Goal: Information Seeking & Learning: Understand process/instructions

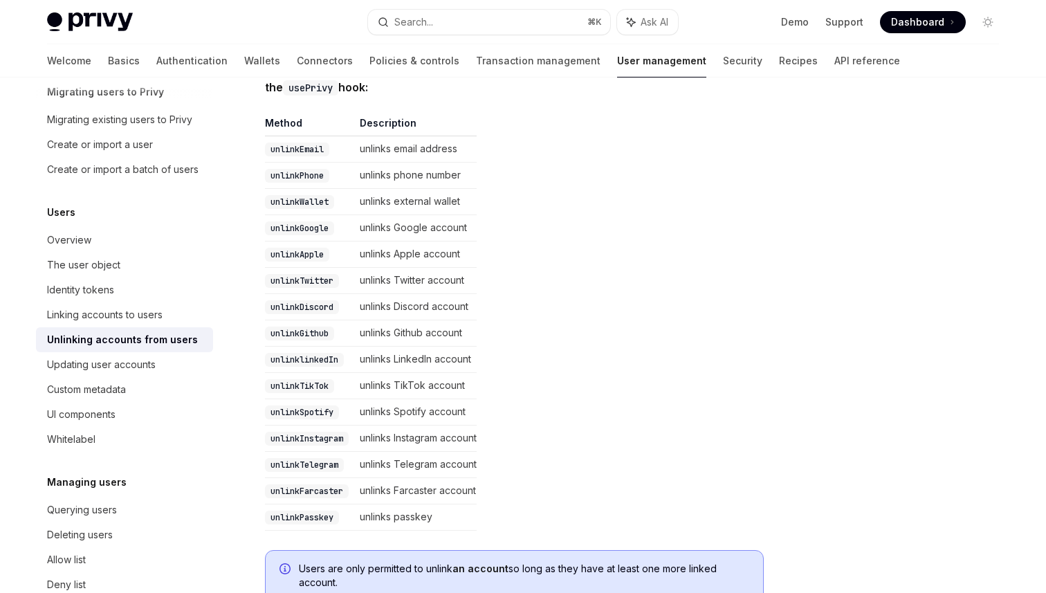
scroll to position [288, 0]
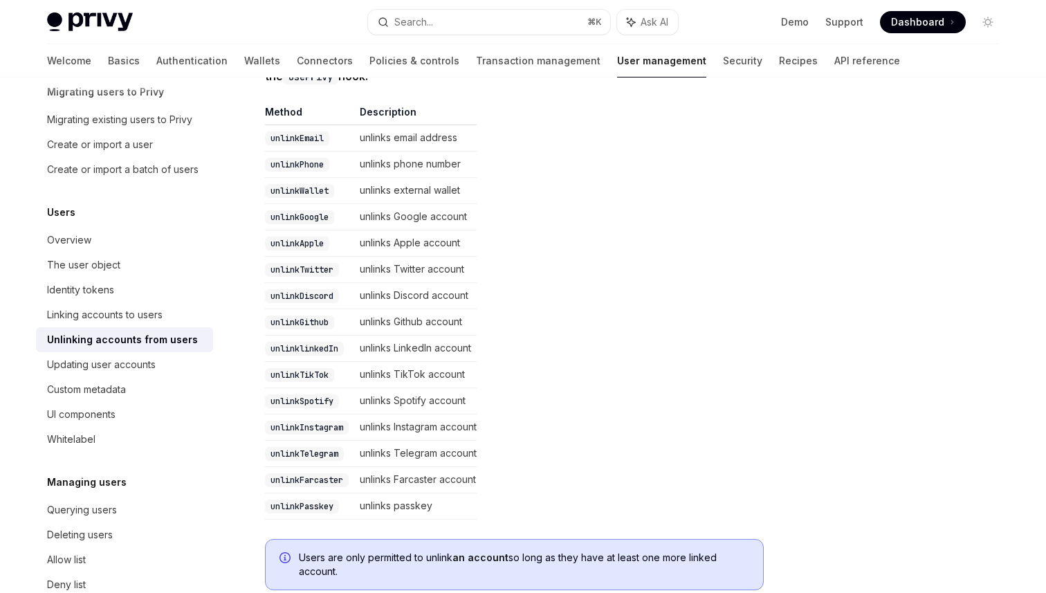
click at [308, 190] on code "unlinkWallet" at bounding box center [299, 191] width 69 height 14
copy code "unlinkWallet"
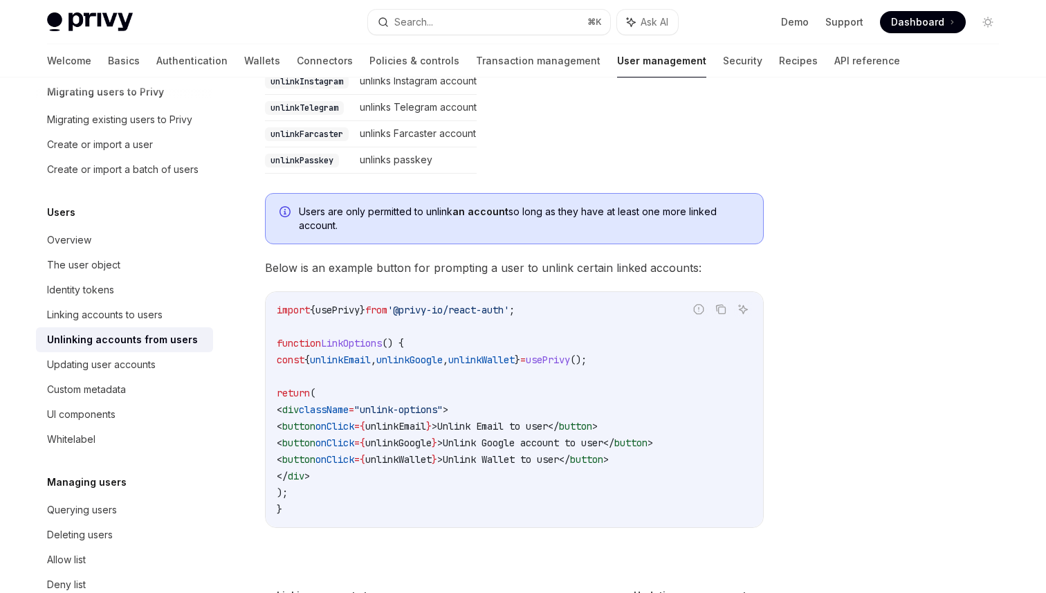
scroll to position [644, 0]
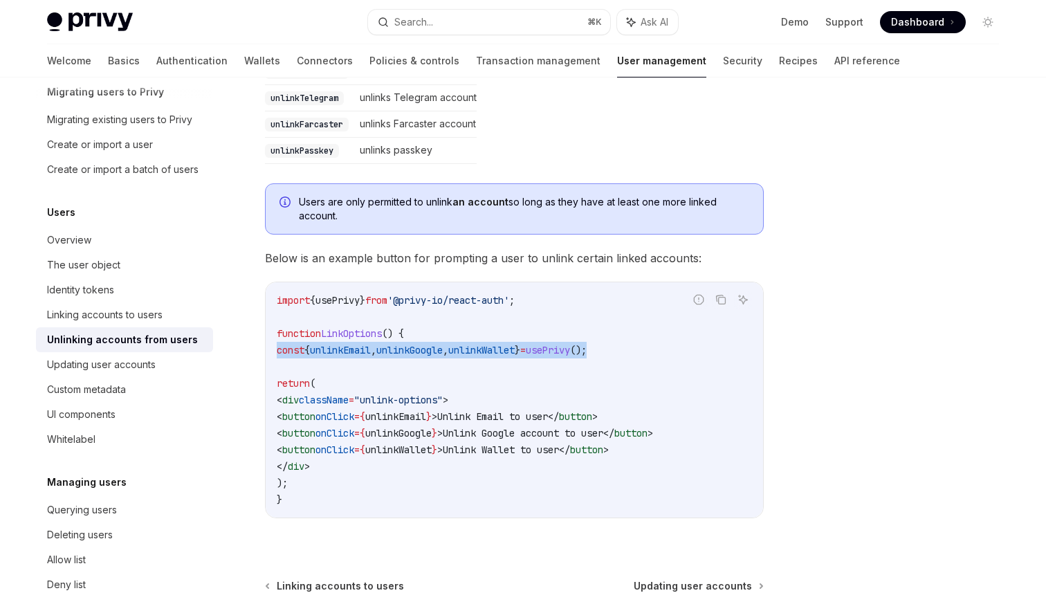
drag, startPoint x: 634, startPoint y: 348, endPoint x: 270, endPoint y: 352, distance: 364.1
click at [270, 352] on div "import { usePrivy } from '@privy-io/react-auth' ; function LinkOptions () { con…" at bounding box center [515, 399] width 498 height 235
copy span "const { unlinkEmail , unlinkGoogle , unlinkWallet } = usePrivy ();"
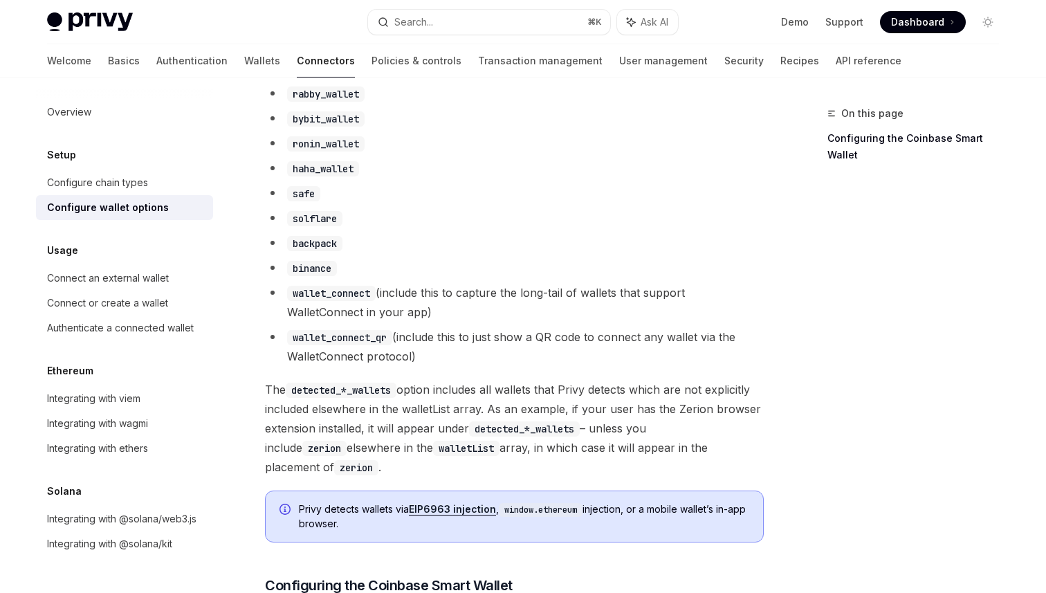
scroll to position [1087, 0]
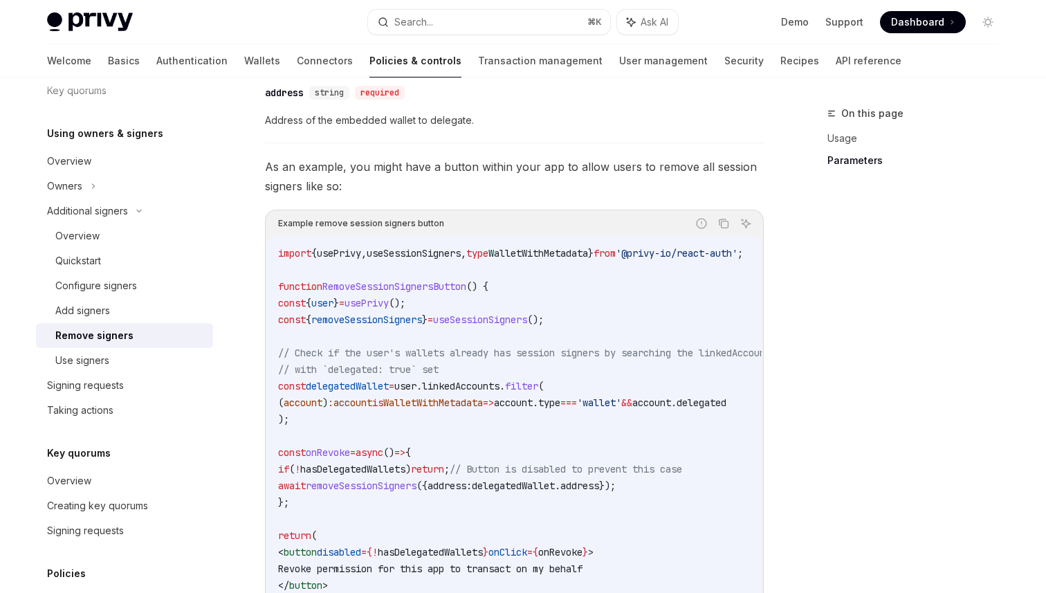
scroll to position [707, 0]
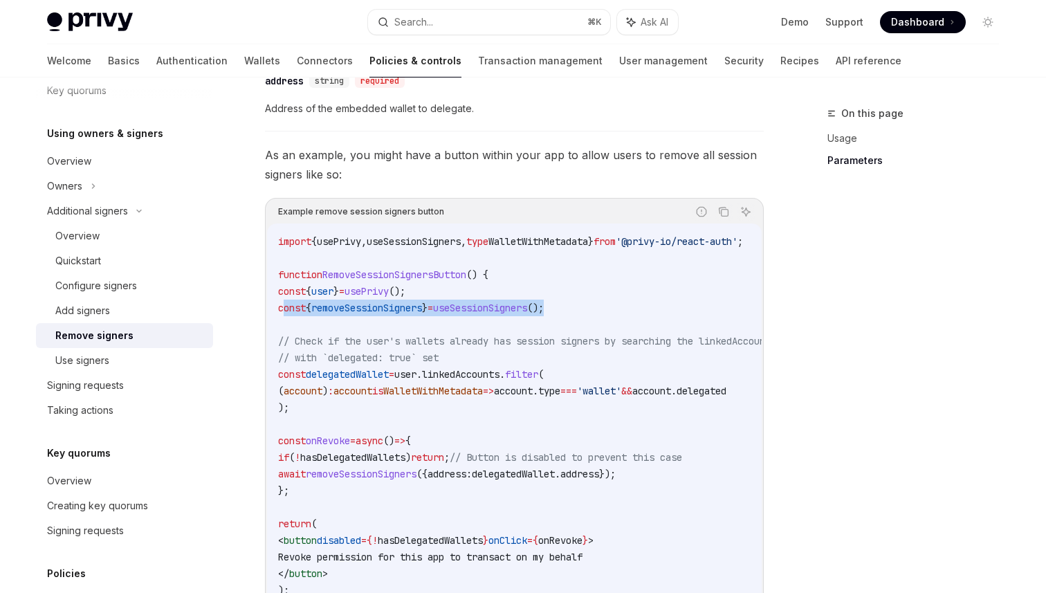
drag, startPoint x: 606, startPoint y: 311, endPoint x: 284, endPoint y: 316, distance: 321.9
click at [284, 316] on code "import { usePrivy , useSessionSigners , type WalletWithMetadata } from '@privy-…" at bounding box center [593, 424] width 631 height 382
copy span "const { removeSessionSigners } = useSessionSigners ();"
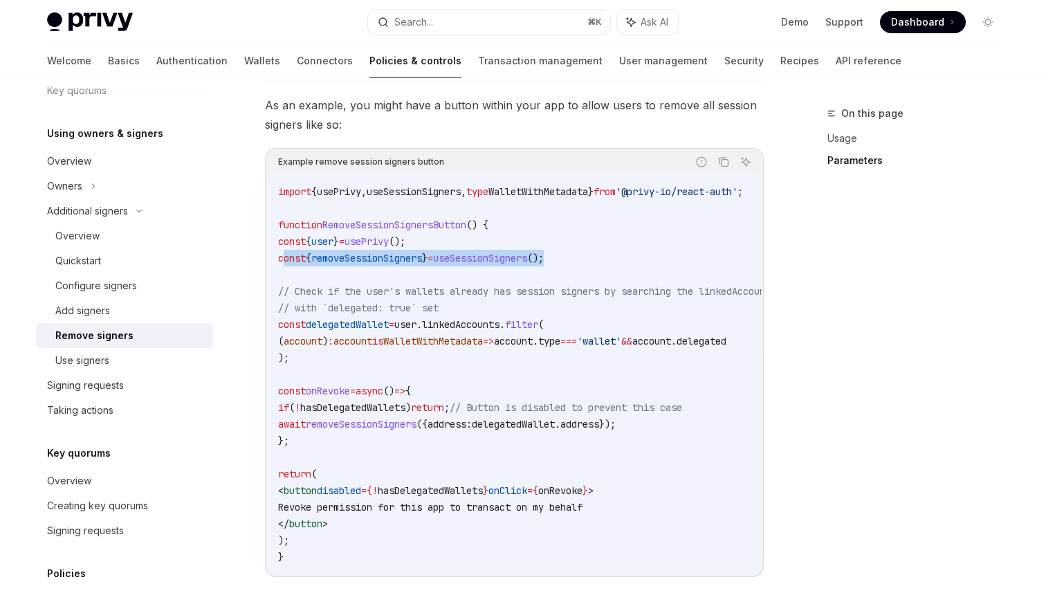
scroll to position [974, 0]
